Goal: Navigation & Orientation: Find specific page/section

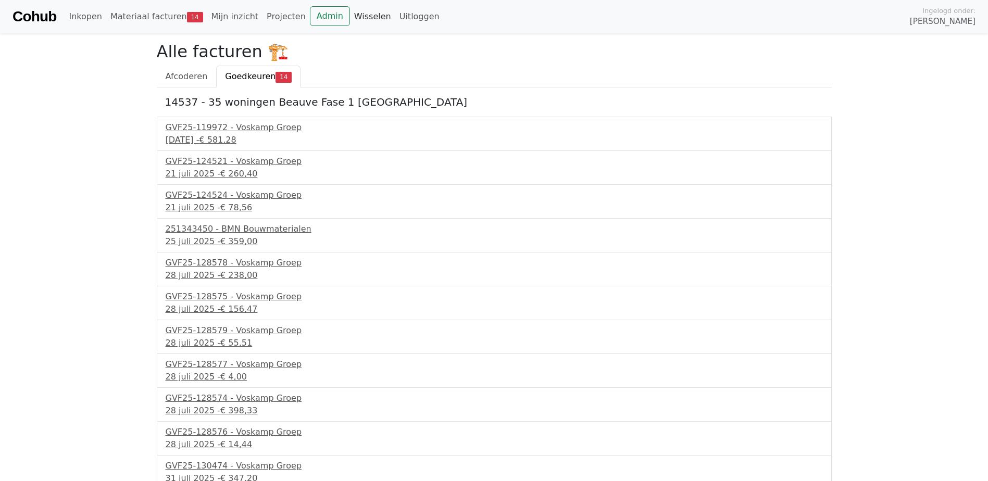
click at [350, 16] on link "Wisselen" at bounding box center [372, 16] width 45 height 21
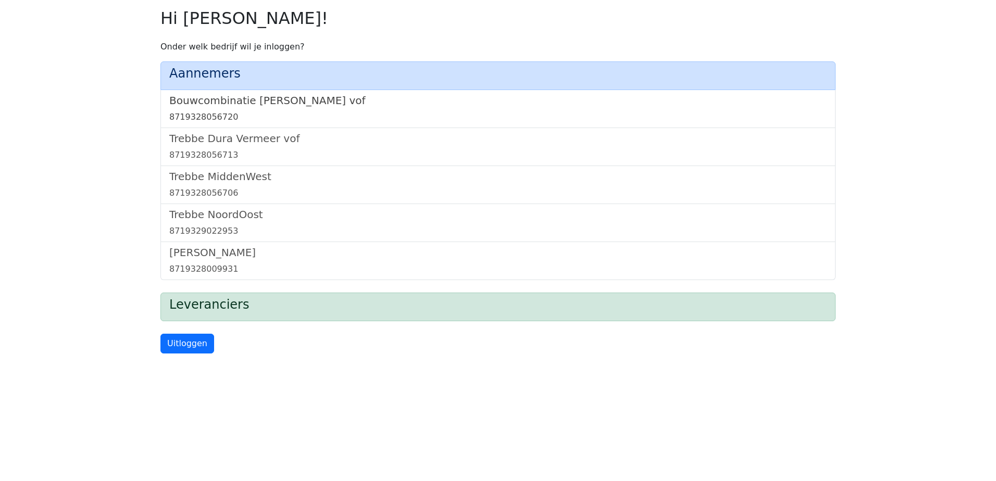
click at [266, 94] on h5 "Bouwcombinatie [PERSON_NAME] vof" at bounding box center [497, 100] width 657 height 13
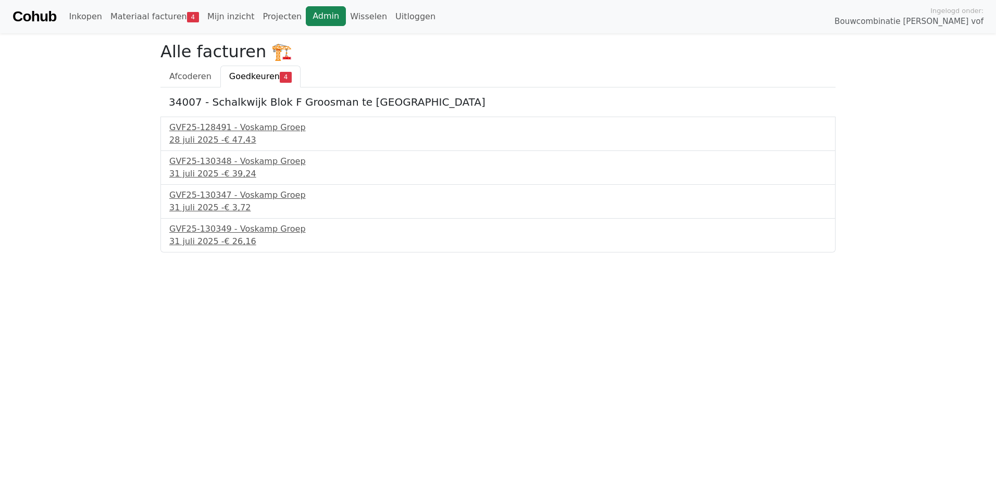
click at [306, 11] on link "Admin" at bounding box center [326, 16] width 40 height 20
